Goal: Navigation & Orientation: Find specific page/section

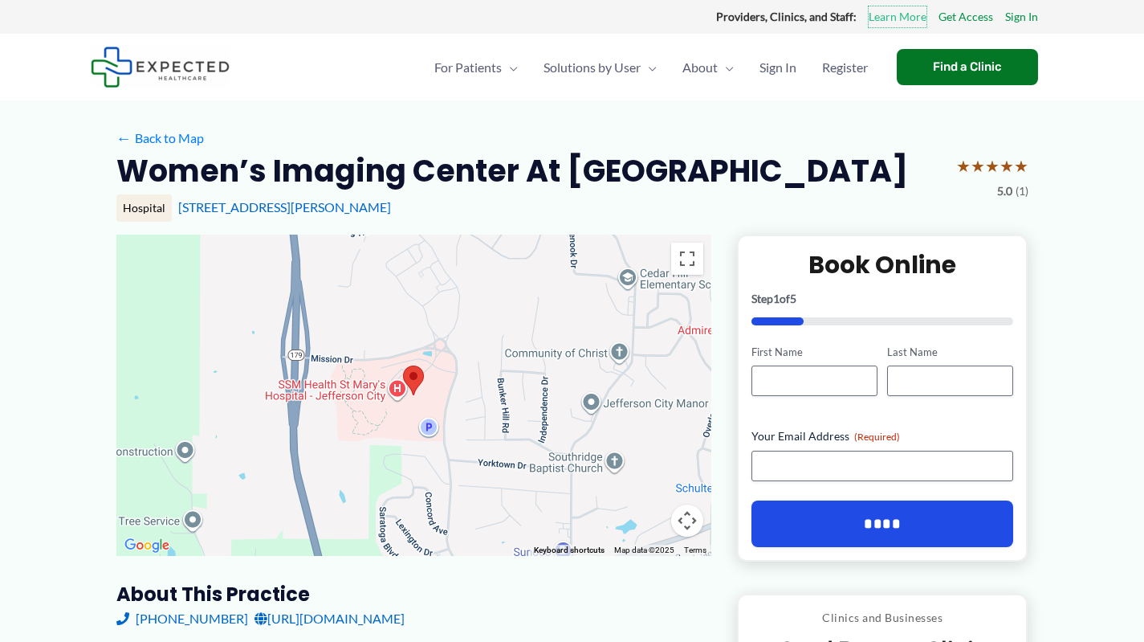
click at [903, 19] on link "Learn More" at bounding box center [898, 16] width 58 height 21
